Goal: Information Seeking & Learning: Understand process/instructions

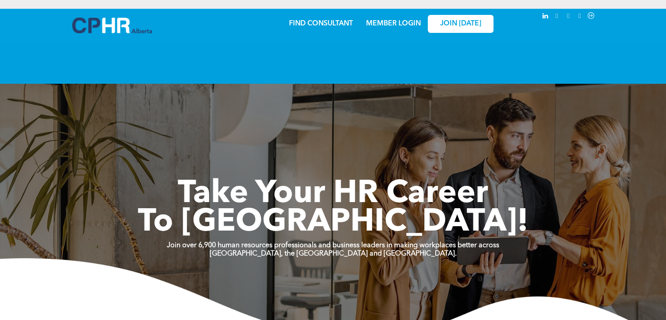
click at [396, 25] on div "Share by:" at bounding box center [309, 164] width 619 height 320
click at [396, 25] on link "MEMBER LOGIN" at bounding box center [393, 23] width 55 height 7
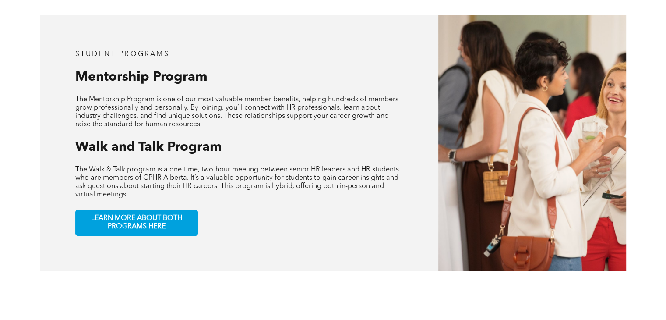
scroll to position [431, 0]
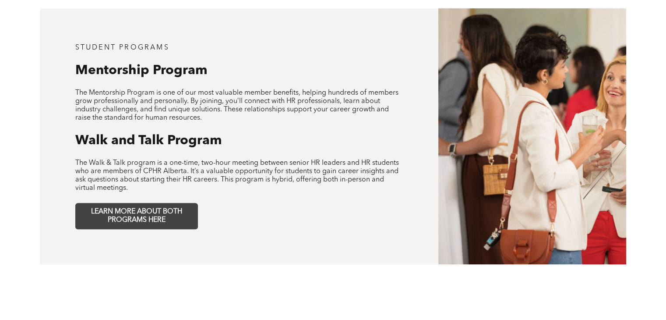
click at [154, 208] on span "LEARN MORE ABOUT BOTH PROGRAMS HERE" at bounding box center [137, 216] width 116 height 17
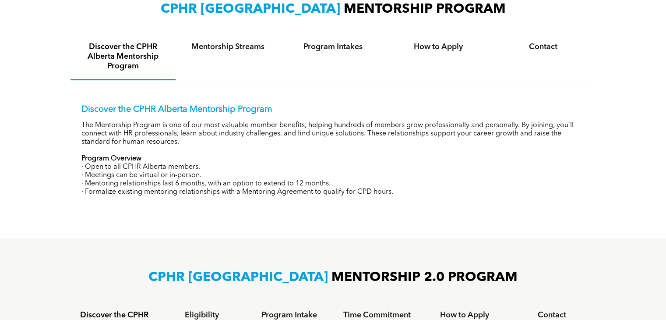
scroll to position [293, 0]
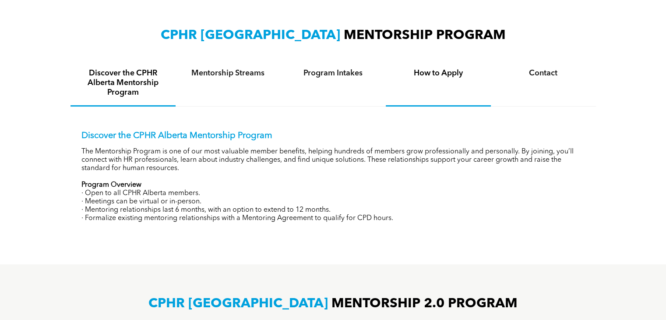
click at [461, 75] on h4 "How to Apply" at bounding box center [438, 73] width 89 height 10
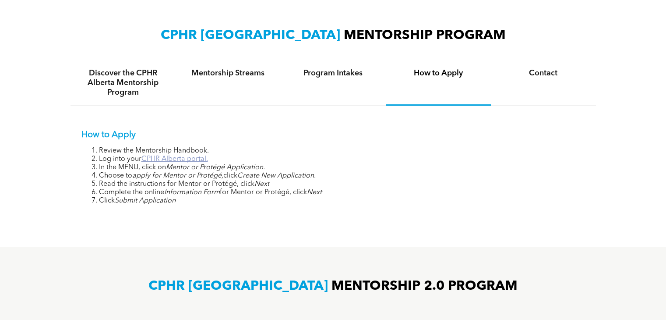
click at [194, 156] on link "CPHR Alberta portal." at bounding box center [174, 158] width 67 height 7
click at [241, 79] on div "Mentorship Streams" at bounding box center [228, 82] width 105 height 45
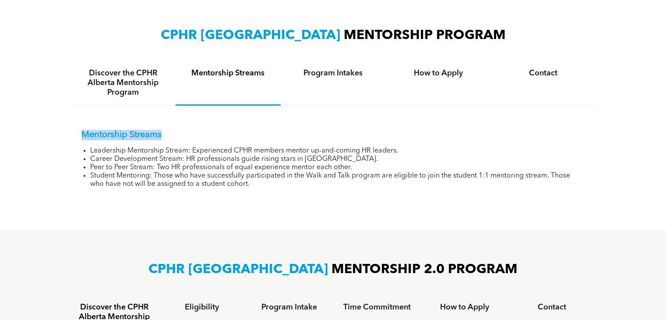
drag, startPoint x: 664, startPoint y: 116, endPoint x: 665, endPoint y: 46, distance: 70.1
click at [665, 46] on div "CPHR ALBERTA MENTORSHIP PROGRAM Discover the CPHR Alberta Mentorship Program Me…" at bounding box center [333, 113] width 666 height 234
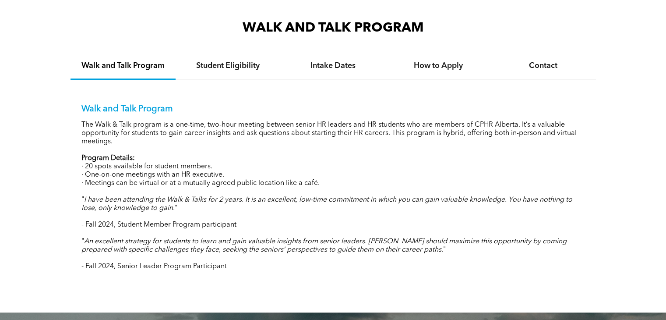
scroll to position [811, 0]
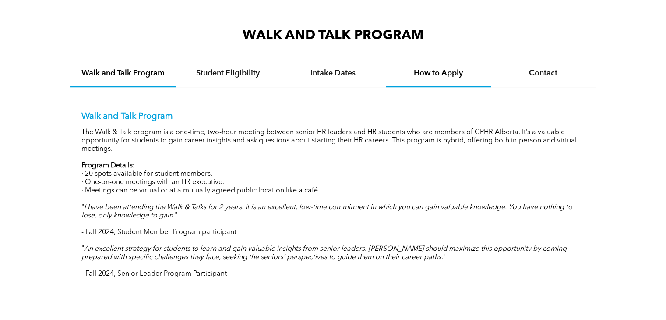
click at [458, 70] on h4 "How to Apply" at bounding box center [438, 73] width 89 height 10
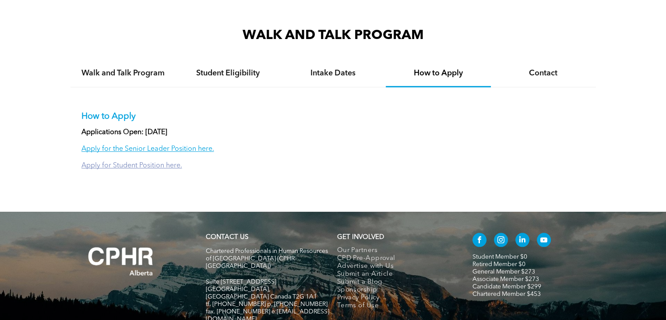
click at [165, 165] on link "Apply for Student Position here." at bounding box center [131, 165] width 101 height 7
